Goal: Task Accomplishment & Management: Use online tool/utility

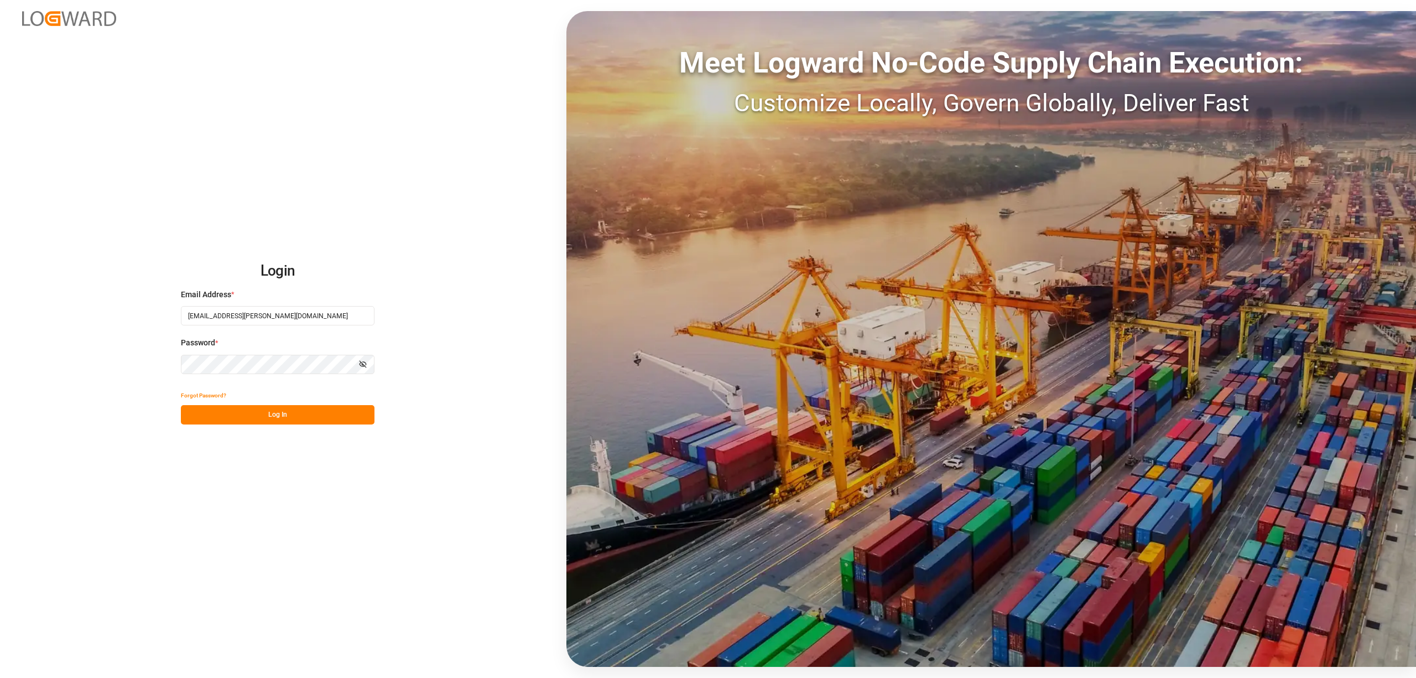
click at [313, 408] on button "Log In" at bounding box center [278, 414] width 194 height 19
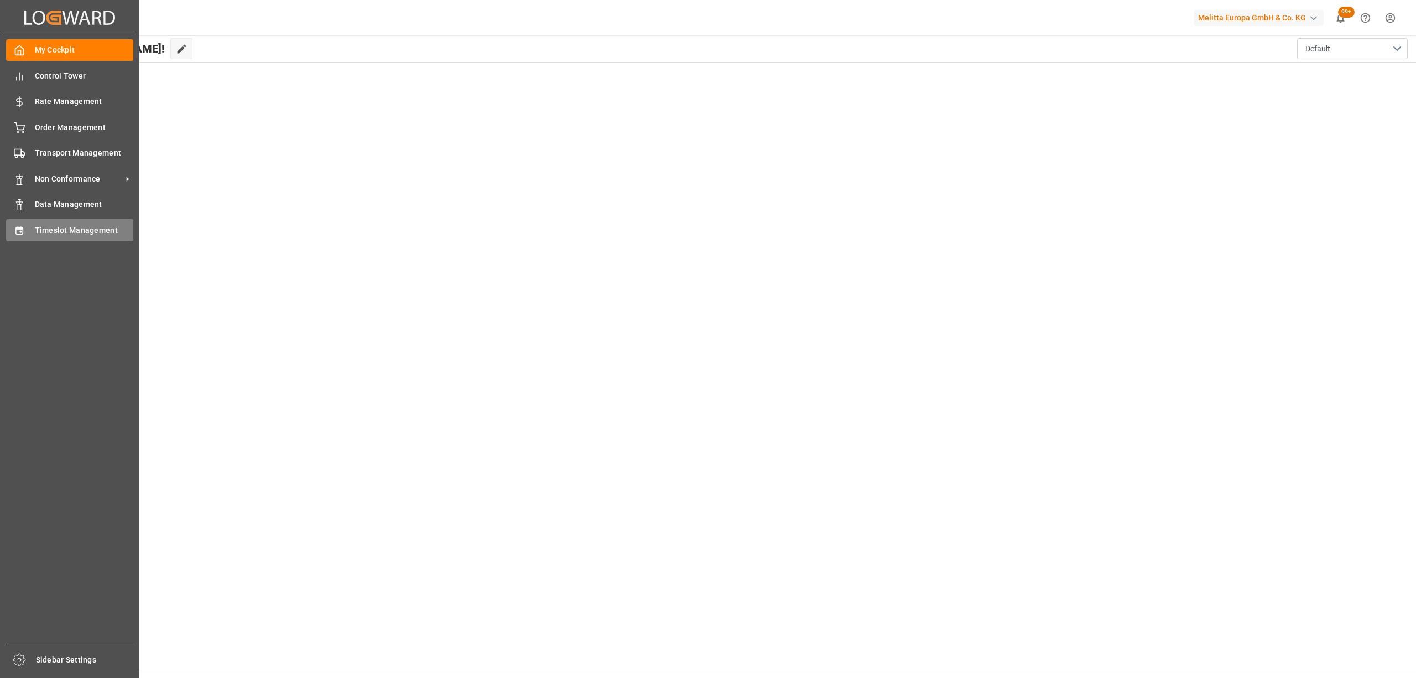
click at [21, 232] on icon at bounding box center [18, 230] width 7 height 8
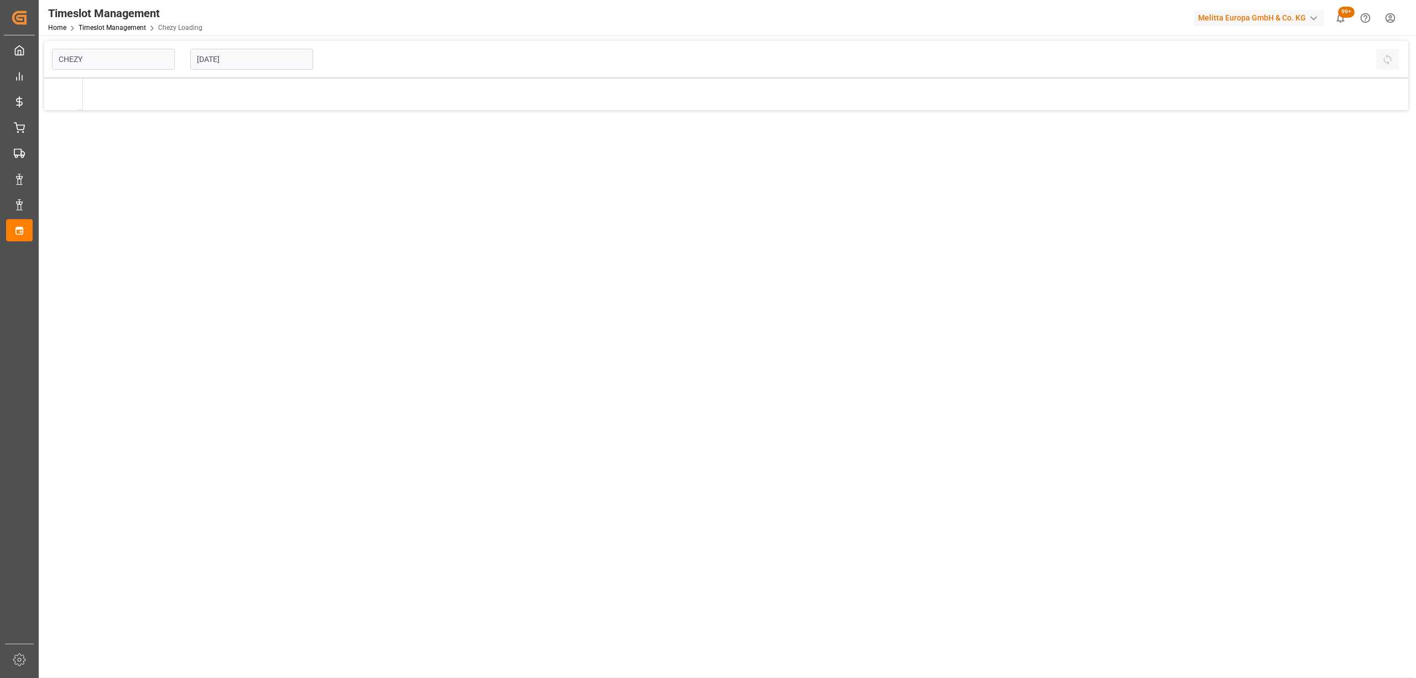
type input "Chezy Loading"
